Goal: Information Seeking & Learning: Learn about a topic

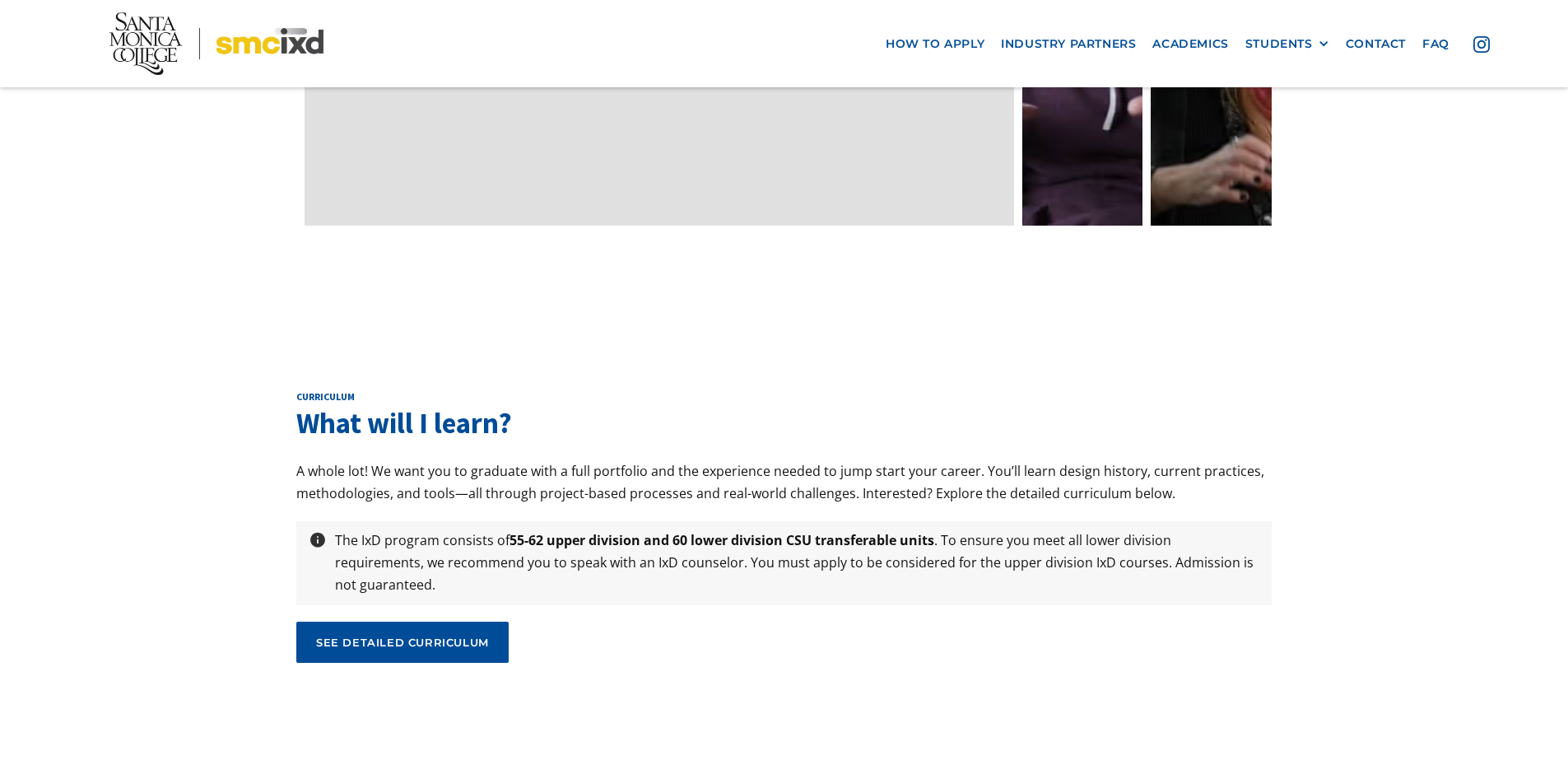
scroll to position [5353, 0]
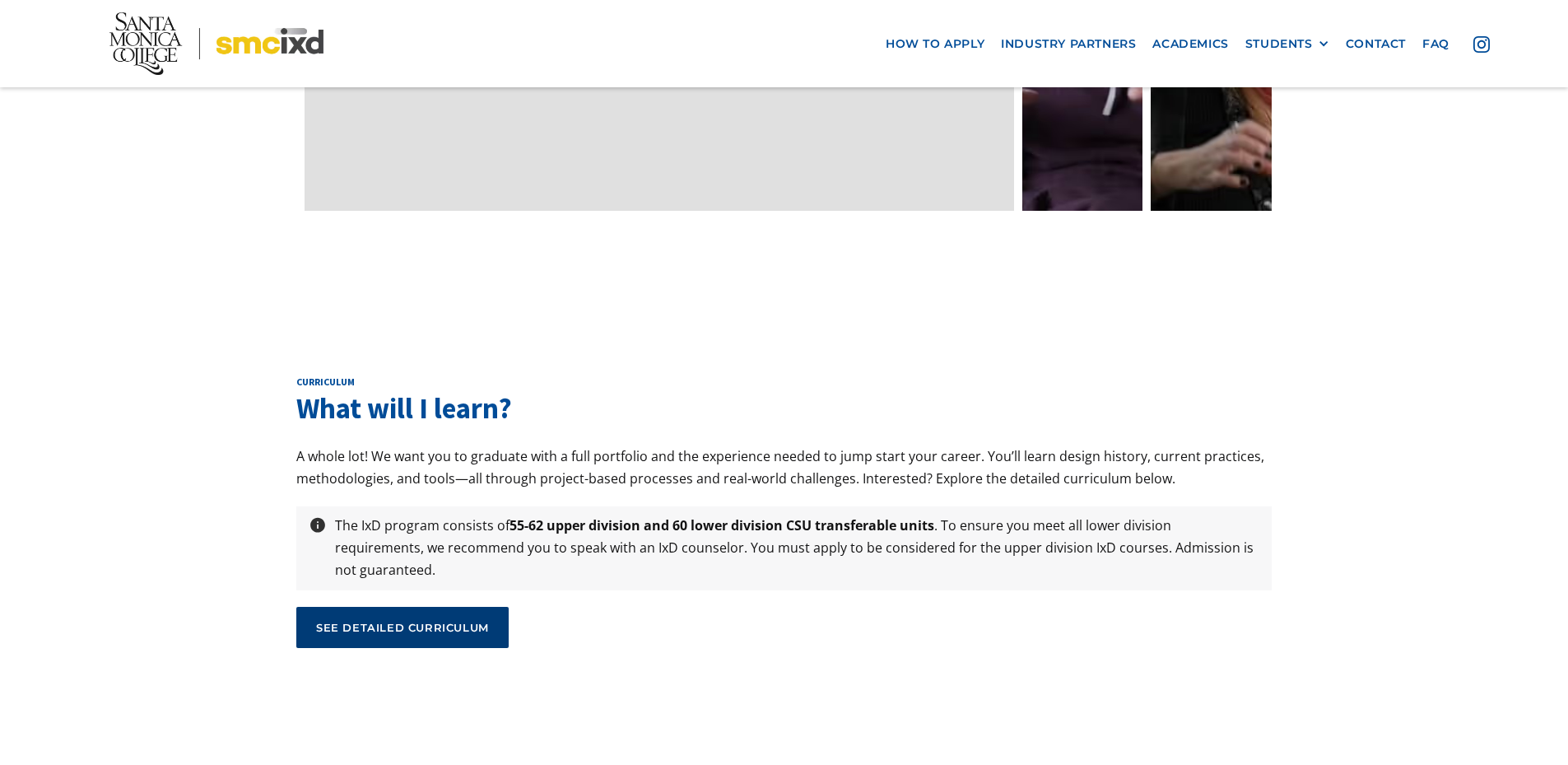
click at [369, 620] on div "see detailed curriculum" at bounding box center [402, 627] width 173 height 15
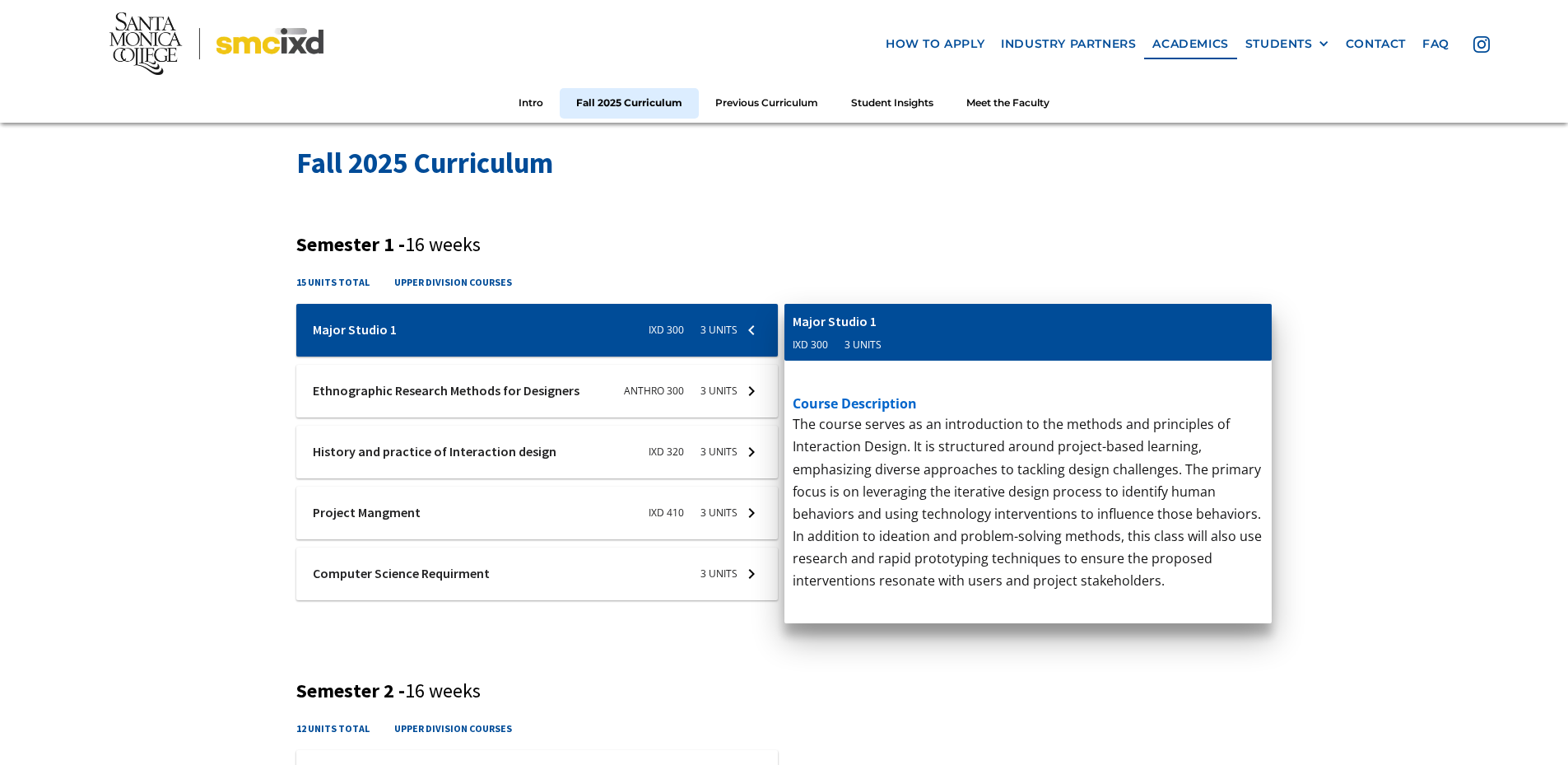
scroll to position [577, 0]
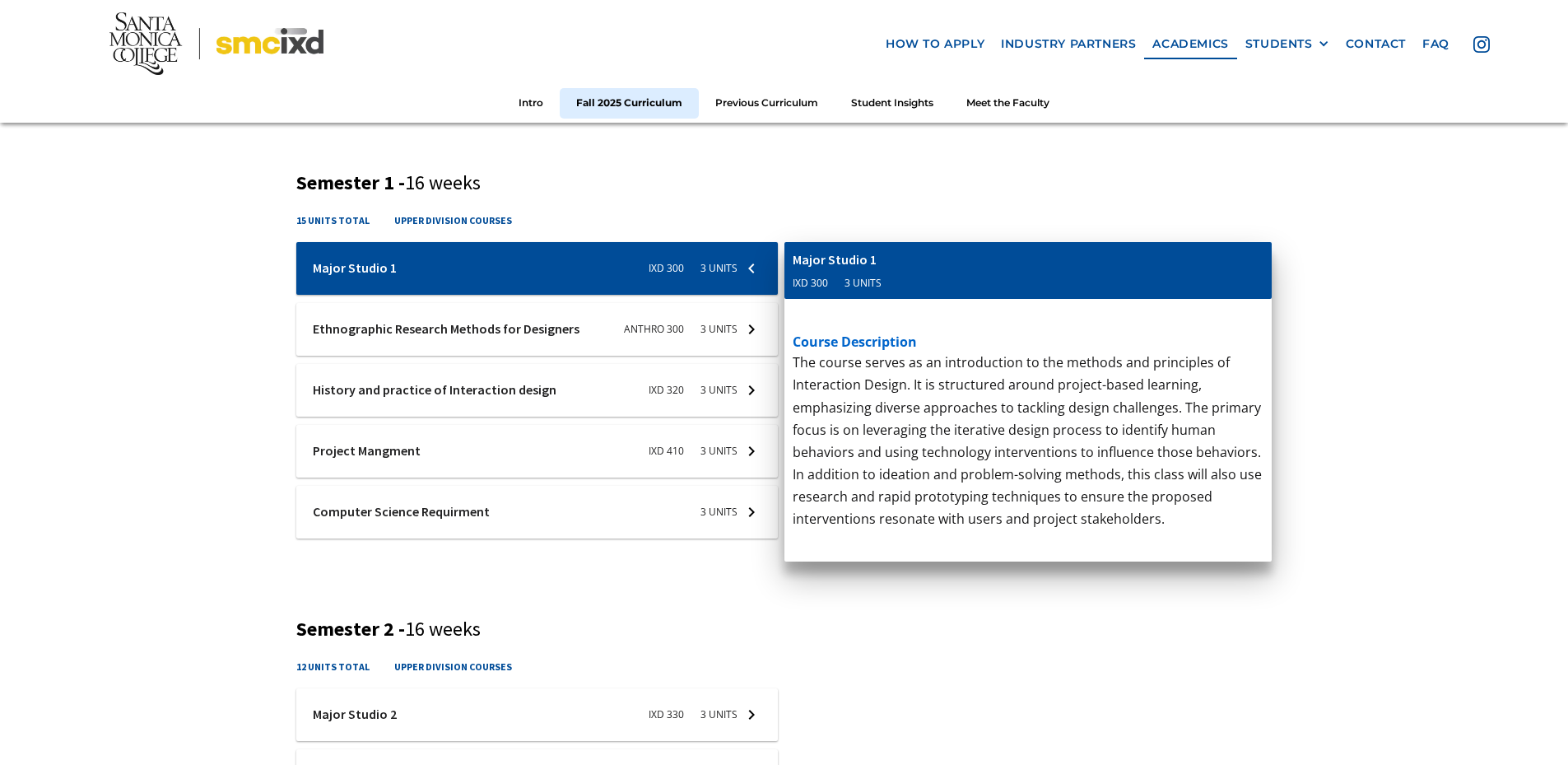
click at [973, 666] on p "‍" at bounding box center [1028, 677] width 471 height 22
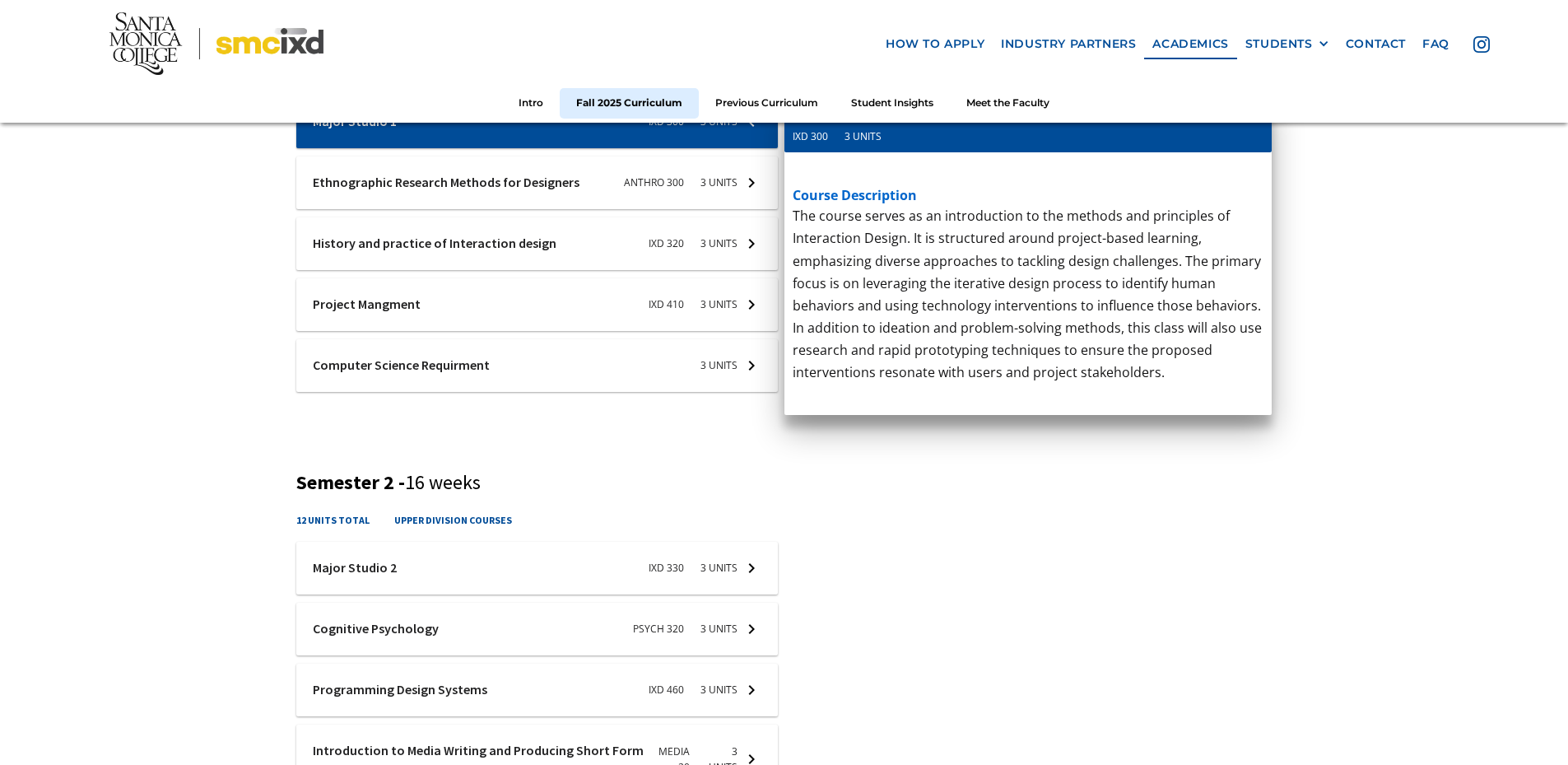
scroll to position [741, 0]
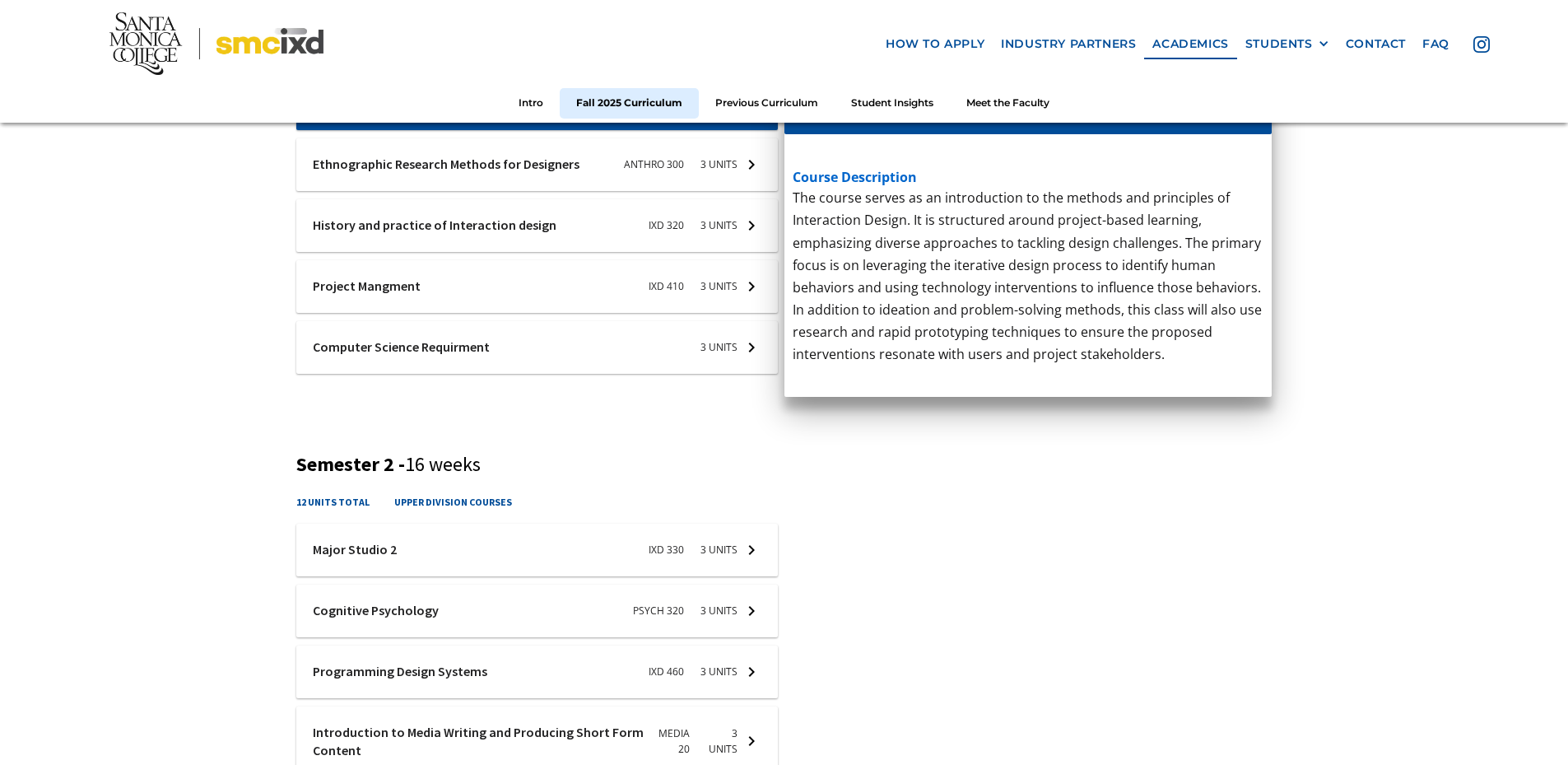
click at [744, 130] on div at bounding box center [537, 103] width 481 height 53
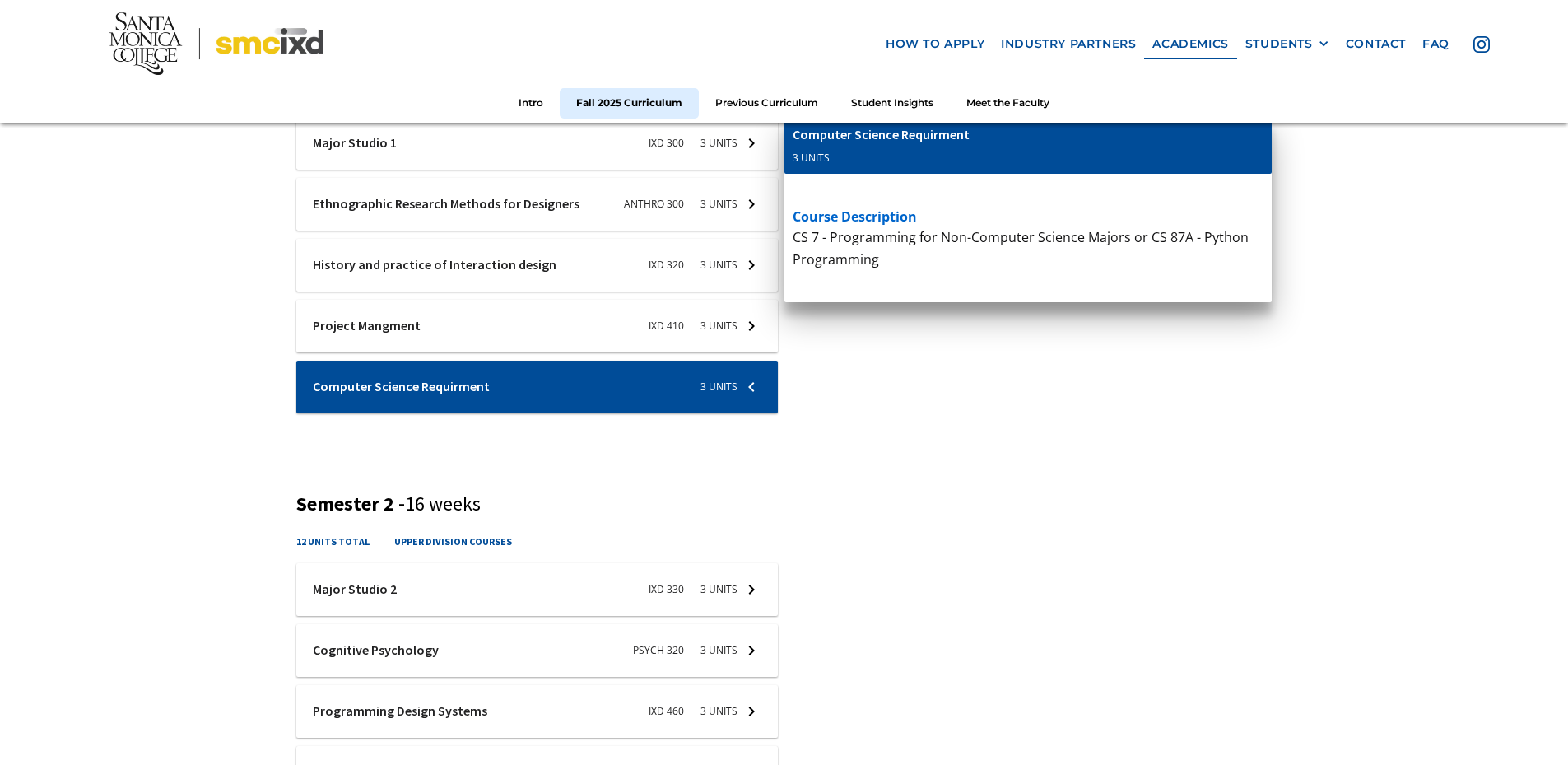
scroll to position [494, 0]
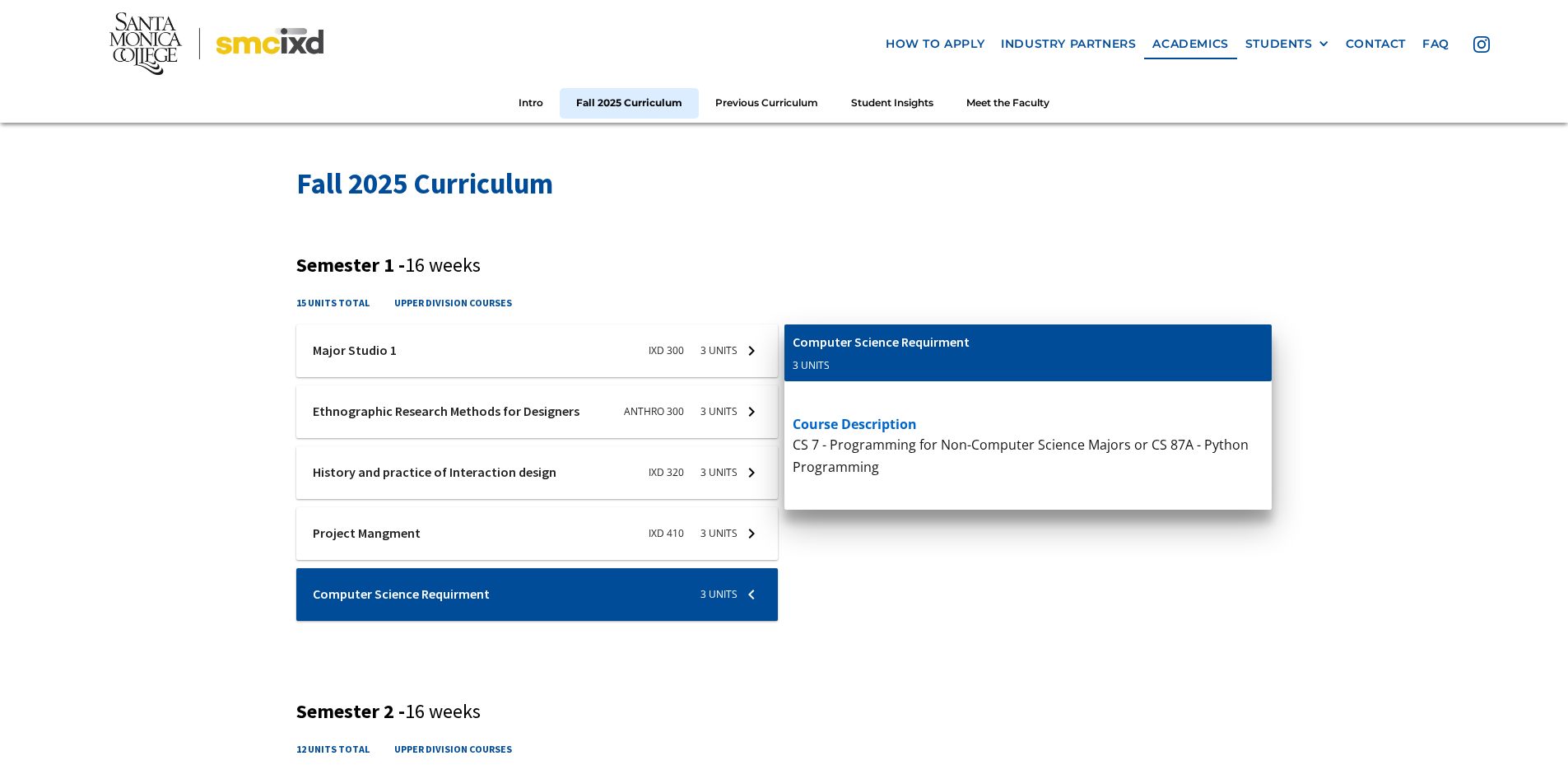
click at [349, 357] on div at bounding box center [537, 350] width 481 height 53
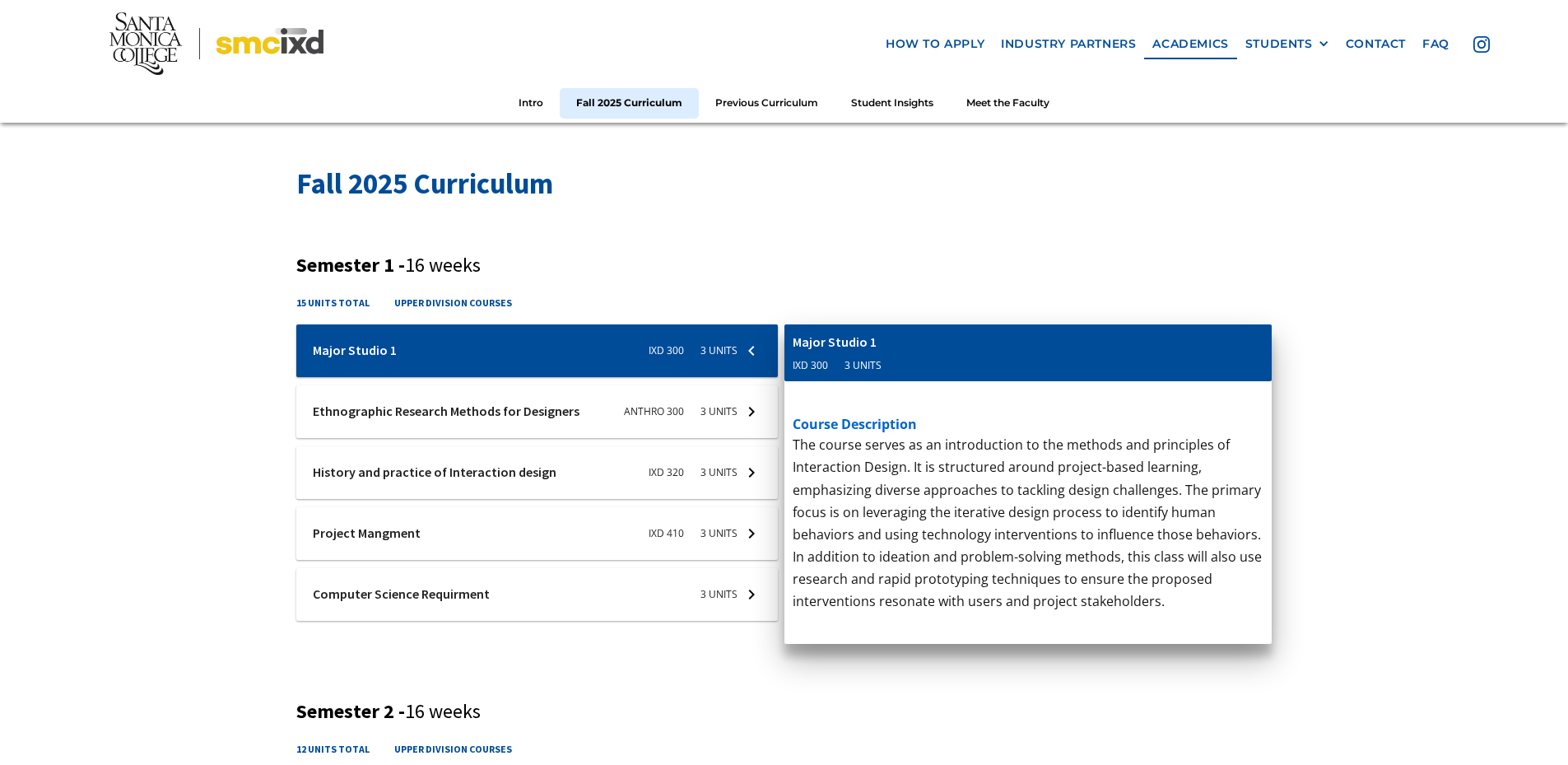
click at [407, 378] on div at bounding box center [537, 350] width 481 height 53
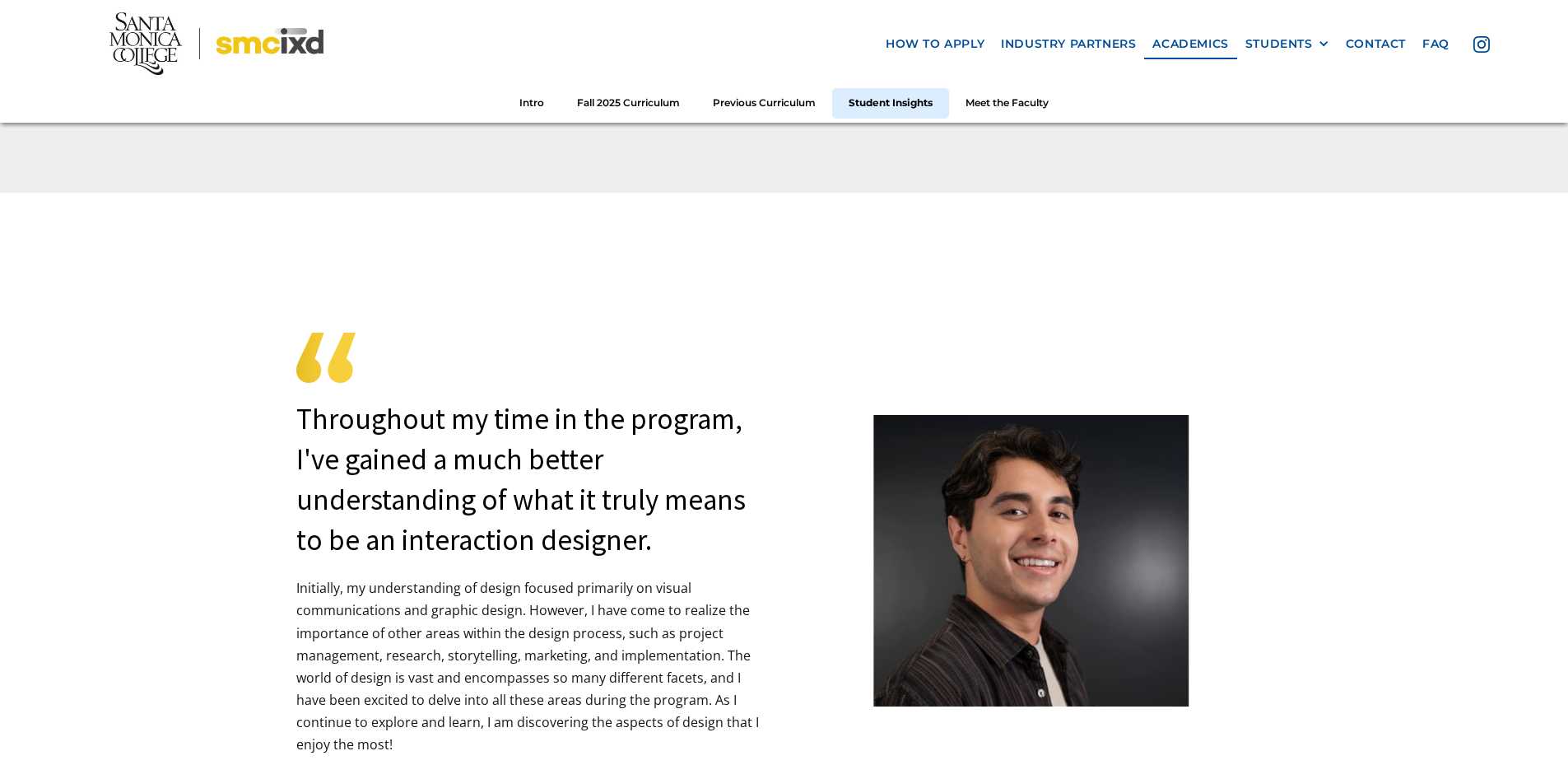
scroll to position [4201, 0]
